Goal: Task Accomplishment & Management: Use online tool/utility

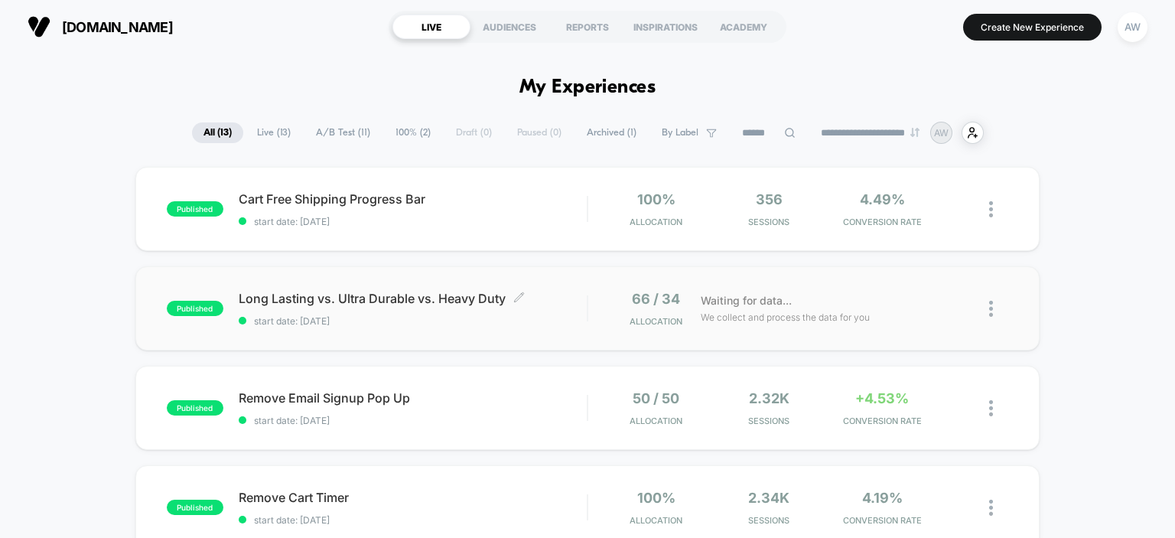
click at [403, 302] on span "Long Lasting vs. Ultra Durable vs. Heavy Duty Click to edit experience details" at bounding box center [413, 298] width 349 height 15
click at [1042, 28] on button "Create New Experience" at bounding box center [1032, 27] width 138 height 27
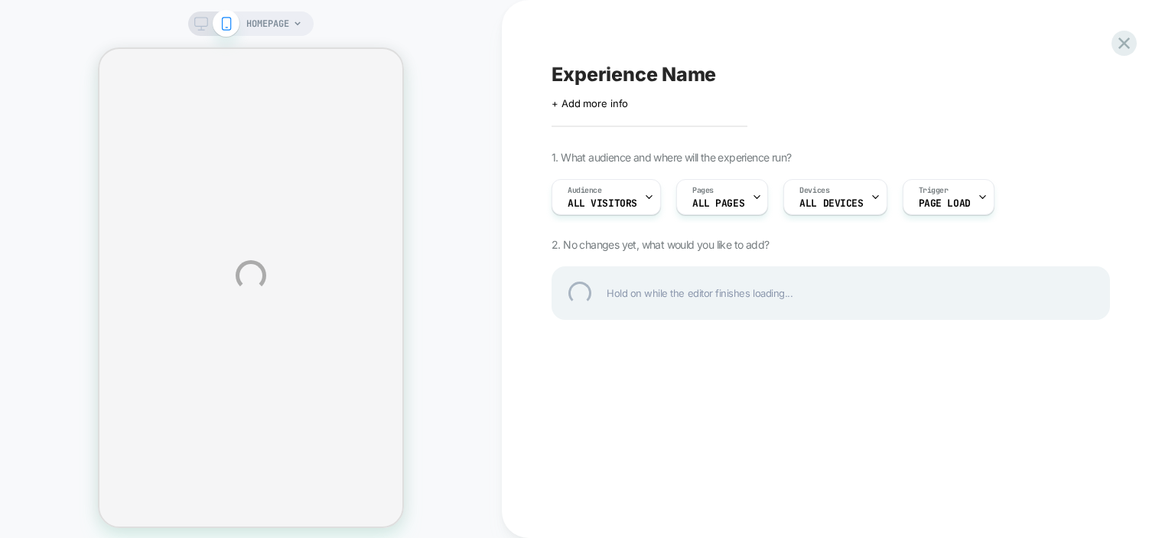
click at [754, 199] on div "HOMEPAGE Experience Name Click to edit experience details + Add more info 1. Wh…" at bounding box center [587, 275] width 1175 height 551
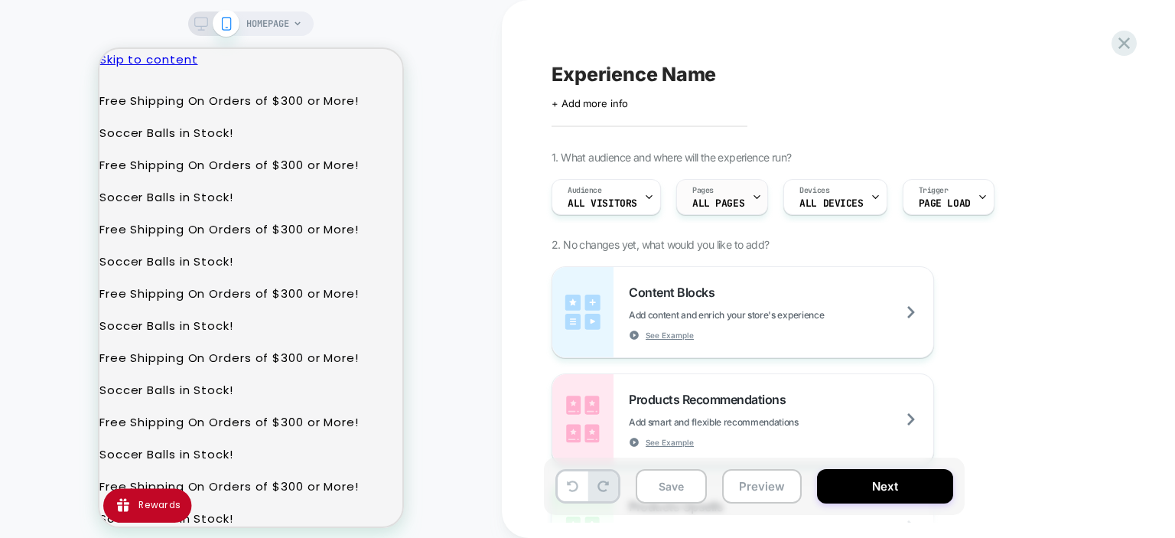
click at [754, 193] on icon at bounding box center [757, 197] width 10 height 10
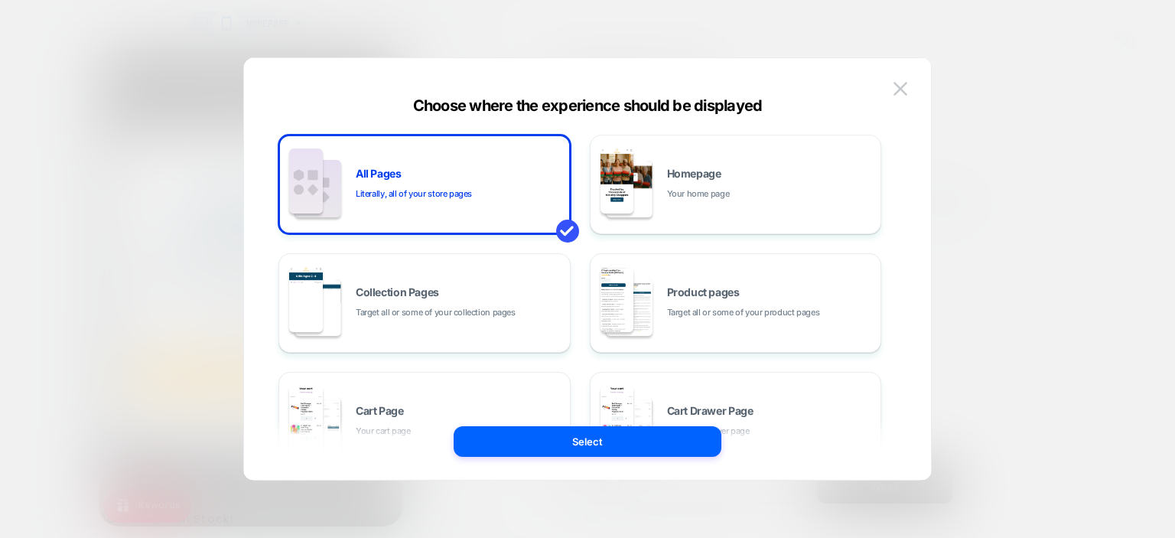
click at [257, 85] on div "Choose where the experience should be displayed All Pages Literally, all of you…" at bounding box center [587, 276] width 687 height 406
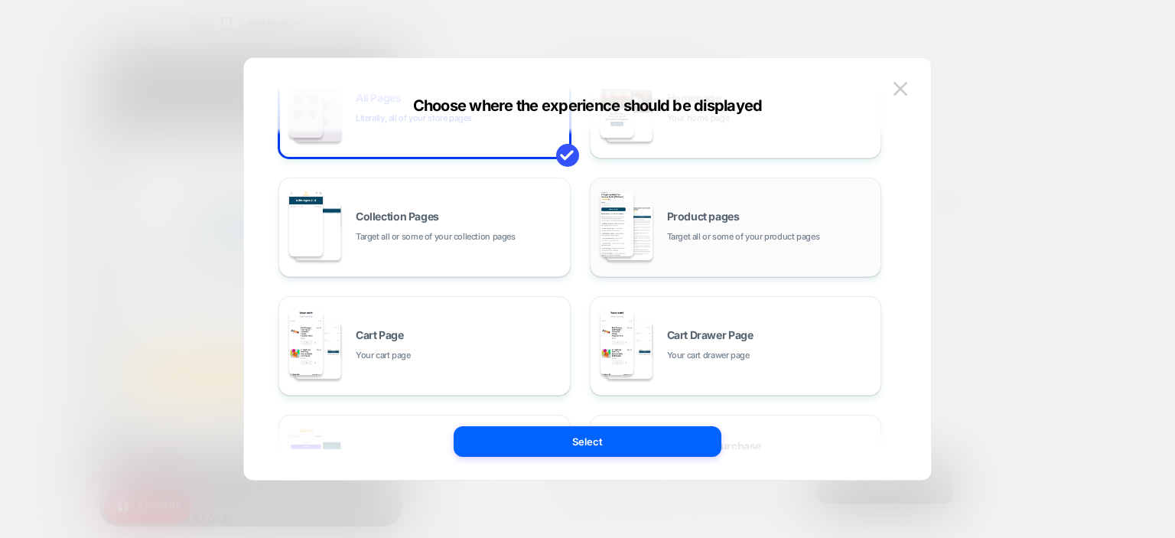
scroll to position [73, 0]
click at [746, 237] on span "Target all or some of your product pages" at bounding box center [743, 239] width 153 height 15
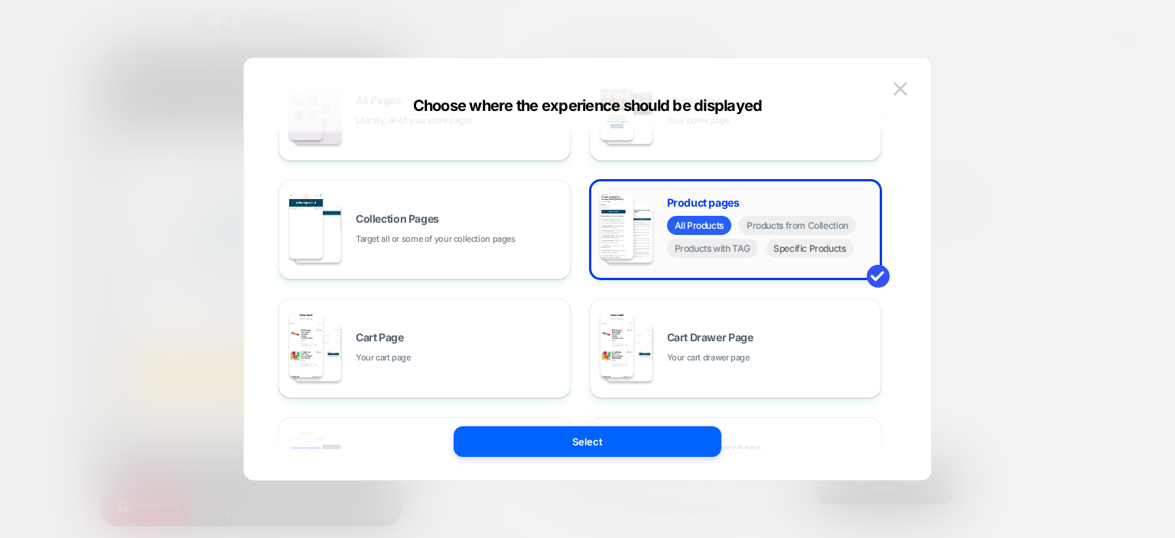
click at [797, 249] on span "Specific Products" at bounding box center [810, 248] width 88 height 19
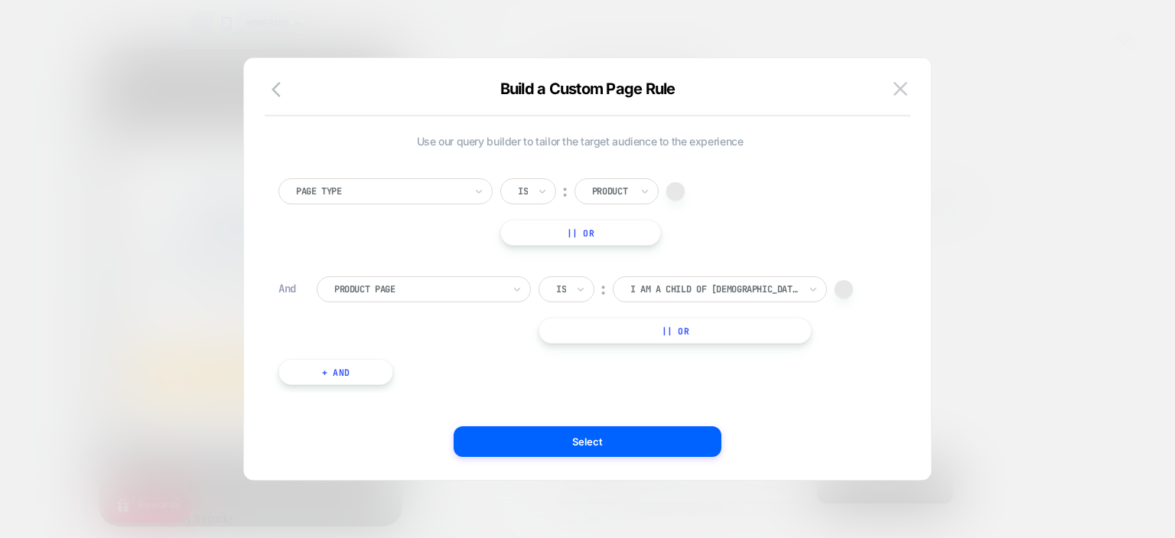
scroll to position [0, 0]
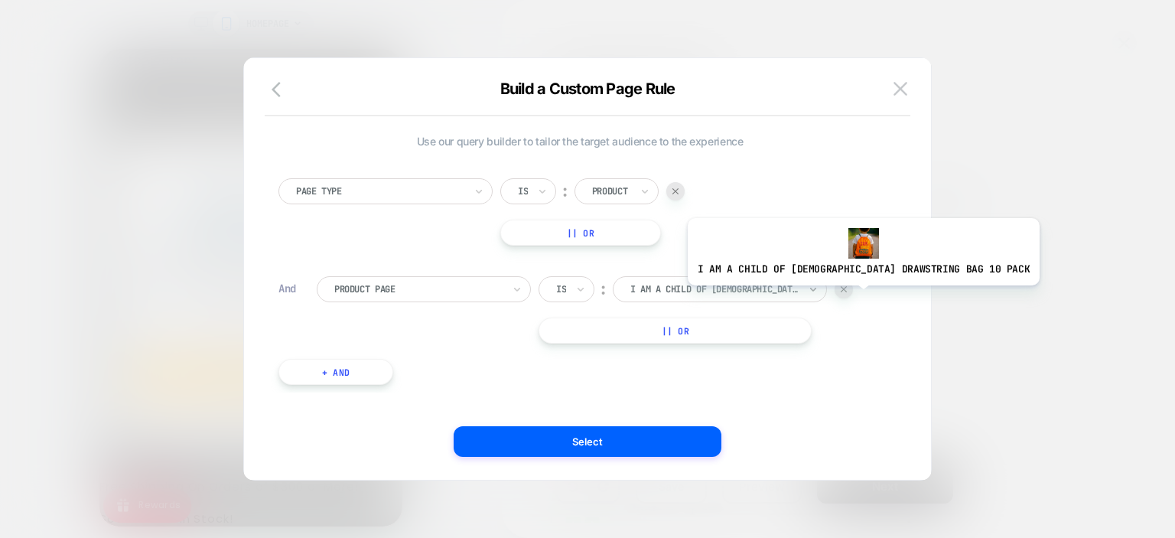
click at [818, 296] on icon at bounding box center [813, 288] width 11 height 15
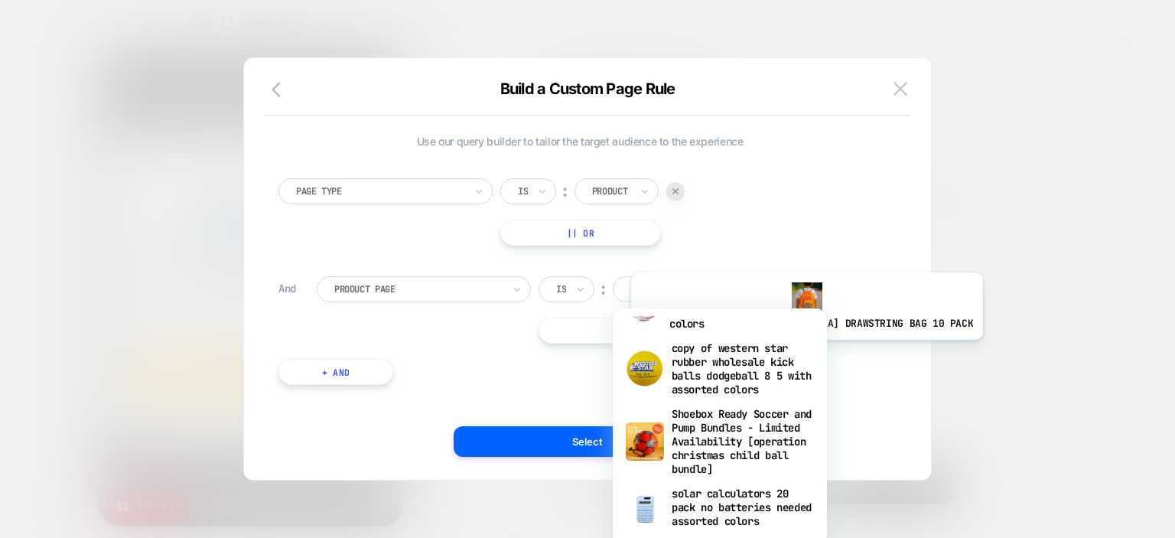
scroll to position [2062, 0]
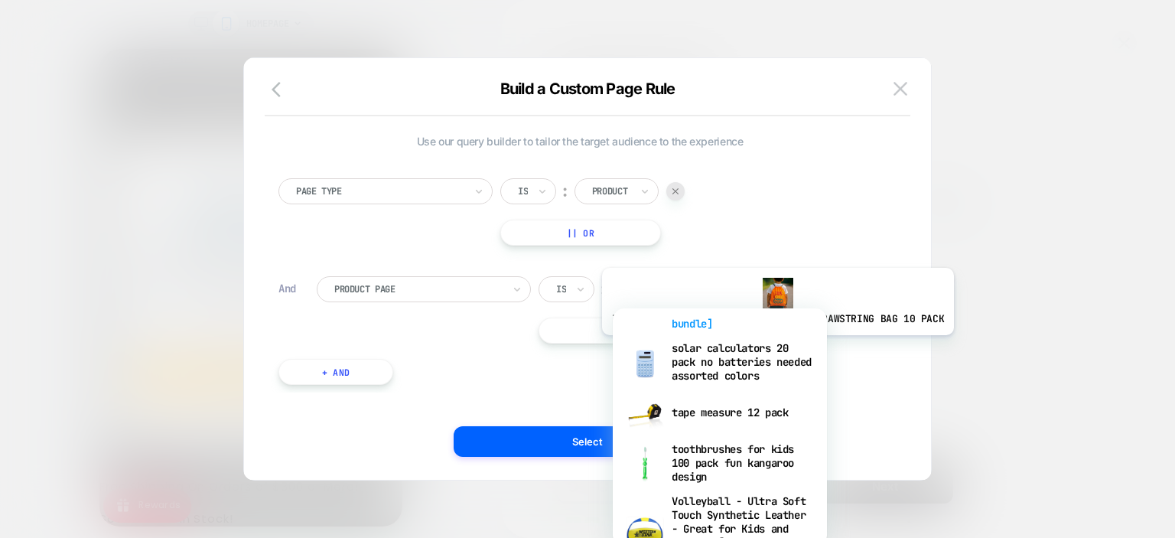
click at [731, 336] on div "Shoebox Ready Soccer and Pump Bundles - Limited Availability [operation christm…" at bounding box center [719, 296] width 199 height 80
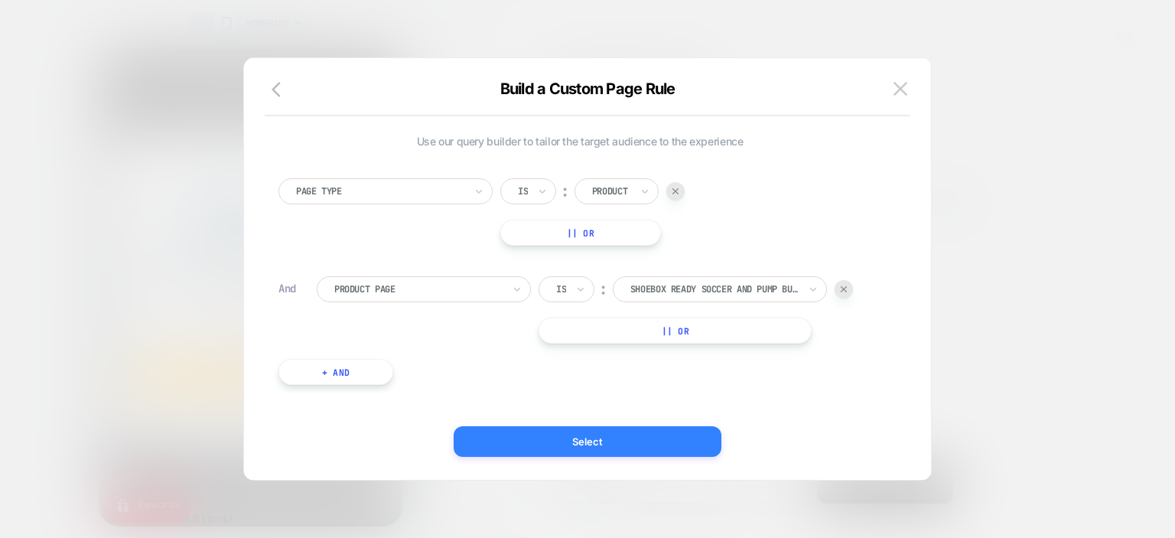
click at [604, 441] on button "Select" at bounding box center [588, 441] width 268 height 31
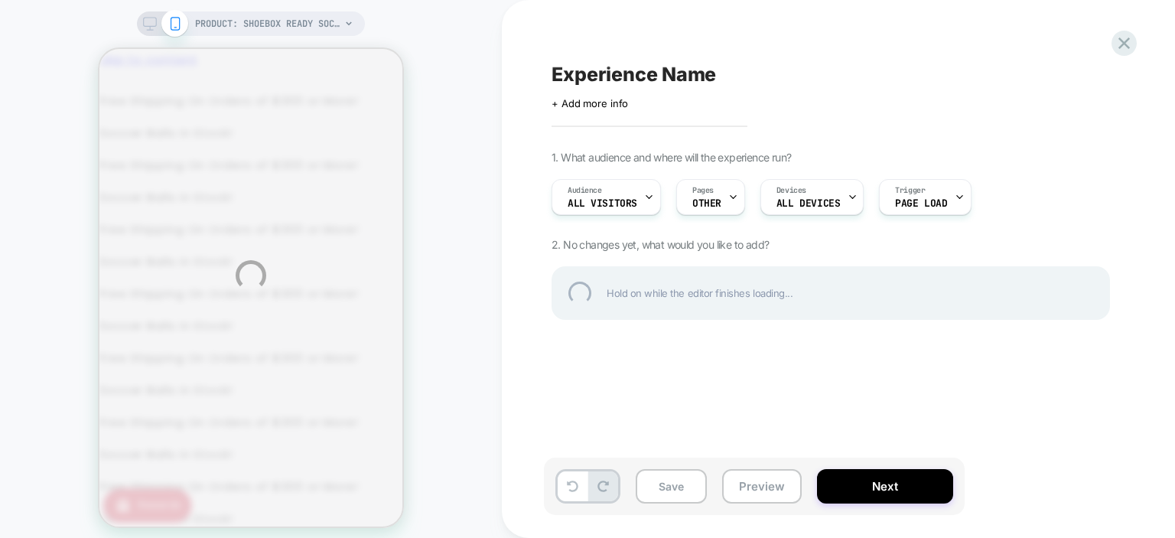
scroll to position [0, 0]
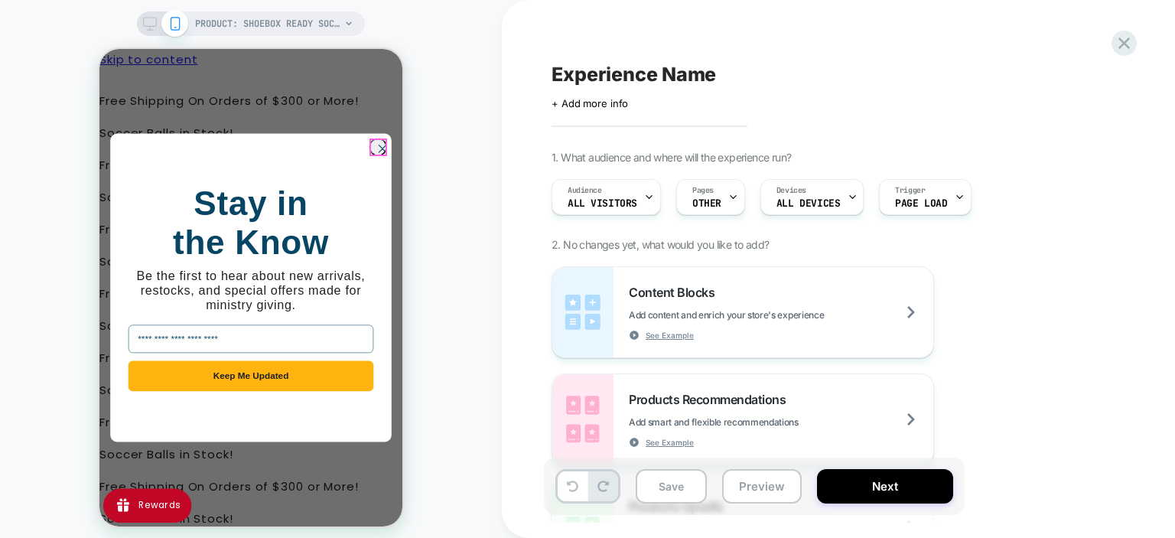
click at [376, 151] on circle "Close dialog" at bounding box center [382, 148] width 17 height 17
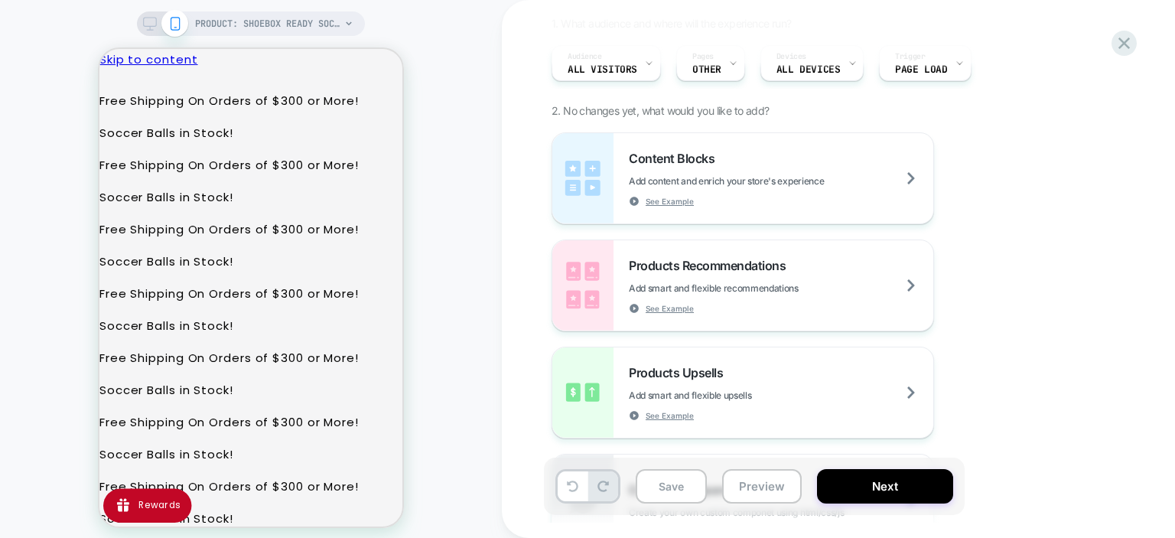
scroll to position [135, 0]
